Goal: Task Accomplishment & Management: Manage account settings

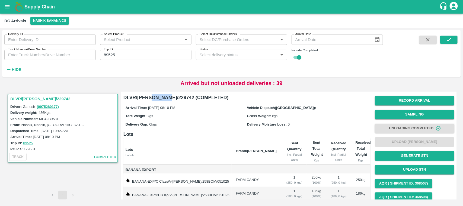
scroll to position [61, 0]
click at [7, 10] on button "open drawer" at bounding box center [7, 7] width 12 height 12
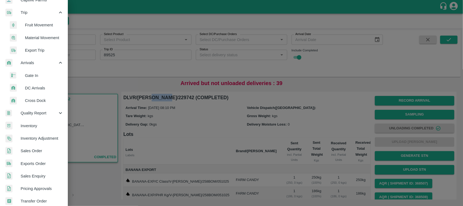
scroll to position [60, 0]
click at [36, 164] on span "Exports Order" at bounding box center [42, 163] width 43 height 6
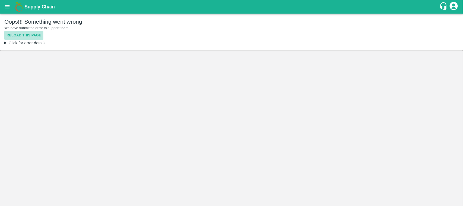
click at [27, 37] on button "Reload this page" at bounding box center [23, 35] width 39 height 9
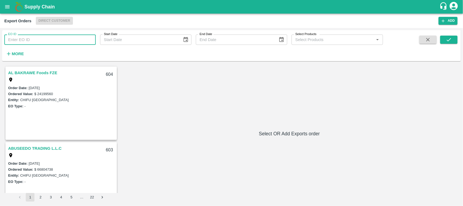
click at [30, 42] on input "EO ID" at bounding box center [49, 39] width 91 height 10
type input "558"
click at [447, 41] on icon "submit" at bounding box center [449, 40] width 6 height 6
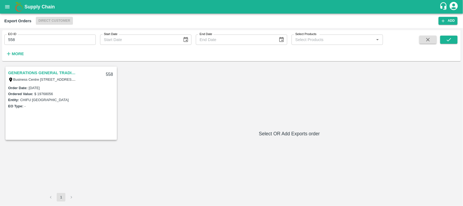
click at [60, 73] on link "GENERATIONS GENERAL TRADING LLC" at bounding box center [42, 72] width 68 height 7
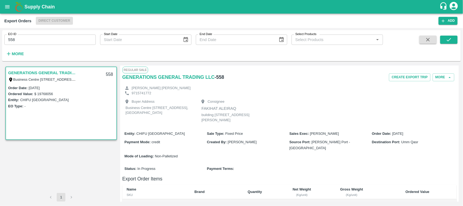
click at [443, 72] on div "Regular Sale" at bounding box center [289, 69] width 334 height 7
click at [442, 75] on button "More" at bounding box center [444, 77] width 22 height 8
click at [441, 102] on span "Edit" at bounding box center [444, 102] width 11 height 6
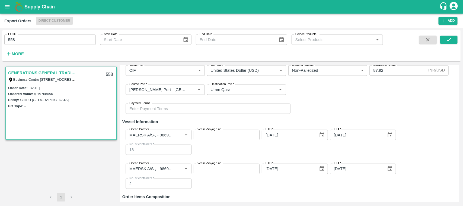
scroll to position [78, 0]
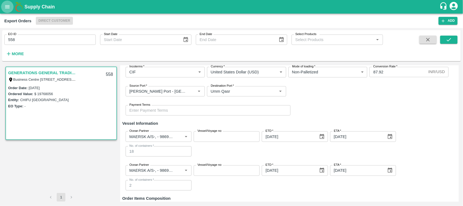
click at [8, 9] on icon "open drawer" at bounding box center [7, 7] width 6 height 6
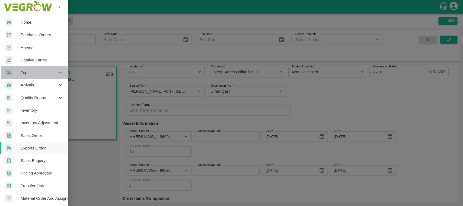
click at [30, 76] on div "Trip" at bounding box center [34, 72] width 68 height 12
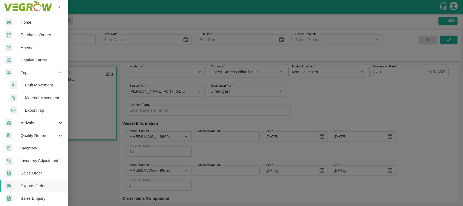
click at [34, 108] on span "Export Trip" at bounding box center [44, 110] width 39 height 6
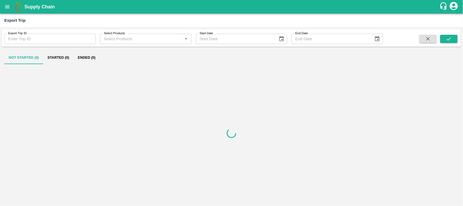
click at [40, 41] on input "Export Trip ID" at bounding box center [49, 39] width 91 height 10
click at [447, 38] on icon "submit" at bounding box center [449, 39] width 6 height 6
click at [444, 39] on button "submit" at bounding box center [448, 39] width 17 height 8
click at [60, 51] on button "Started (1)" at bounding box center [58, 57] width 30 height 13
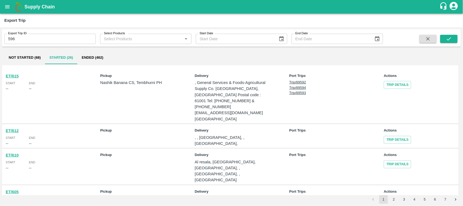
click at [38, 43] on input "596" at bounding box center [49, 39] width 91 height 10
type input "596"
click at [451, 39] on icon "submit" at bounding box center [449, 39] width 6 height 6
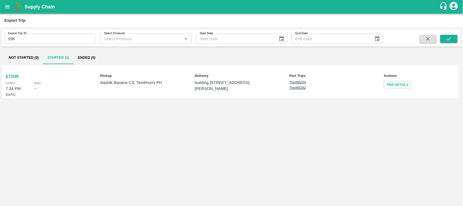
click at [11, 74] on b "ET/596" at bounding box center [12, 76] width 13 height 4
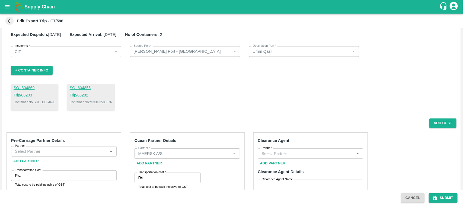
scroll to position [8, 0]
